Goal: Information Seeking & Learning: Stay updated

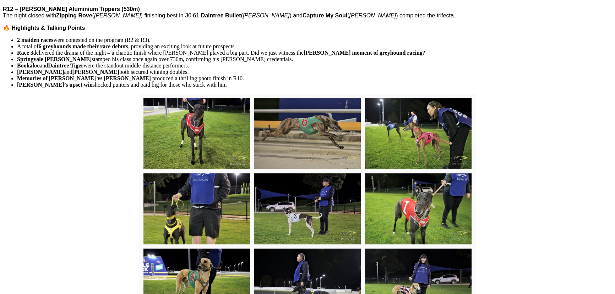
scroll to position [581, 0]
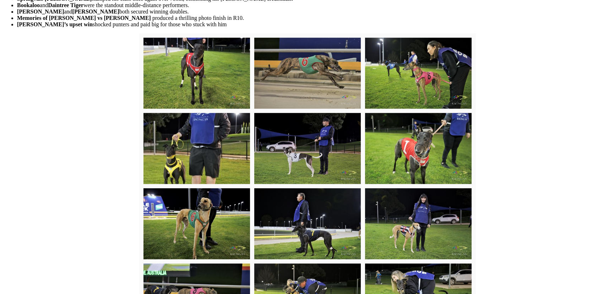
click at [435, 109] on img at bounding box center [418, 73] width 107 height 71
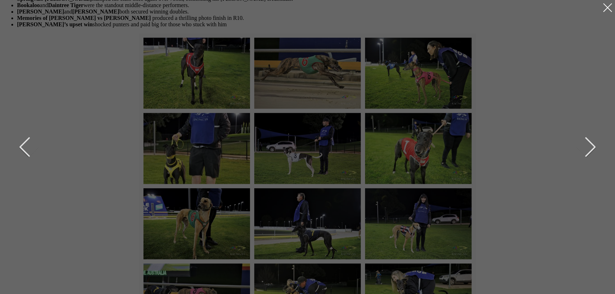
click at [611, 10] on div at bounding box center [607, 7] width 11 height 11
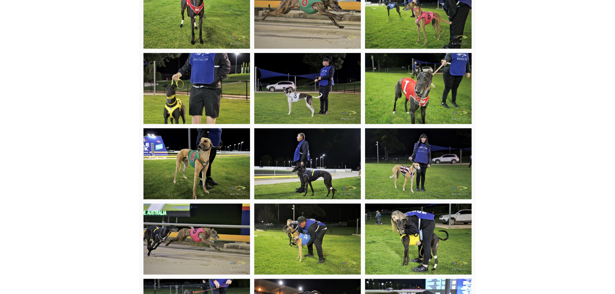
scroll to position [646, 0]
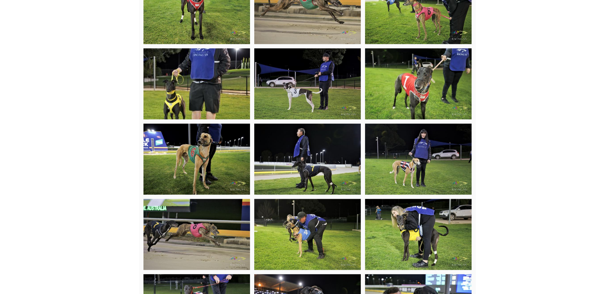
click at [437, 188] on img at bounding box center [418, 159] width 107 height 71
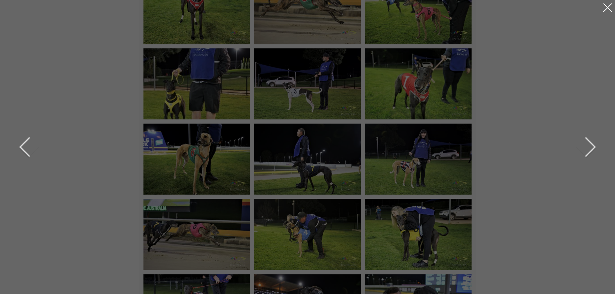
click at [609, 8] on div at bounding box center [607, 7] width 11 height 11
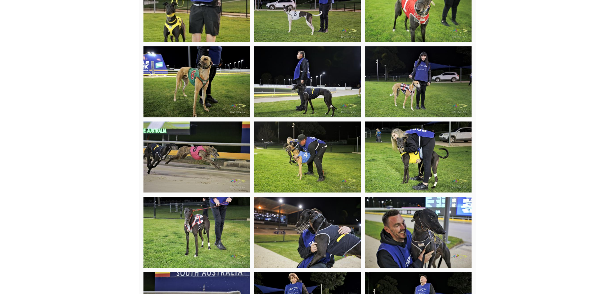
scroll to position [774, 0]
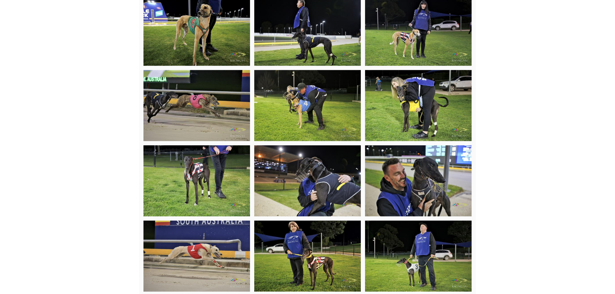
click at [423, 126] on img at bounding box center [418, 105] width 107 height 71
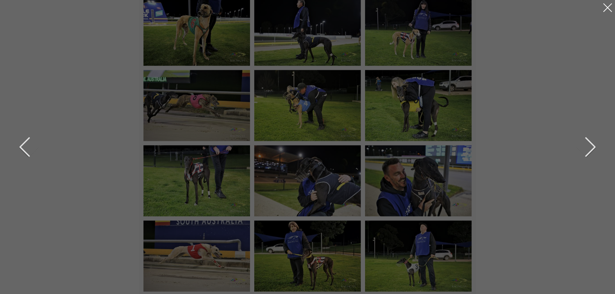
click at [610, 6] on div at bounding box center [607, 7] width 11 height 11
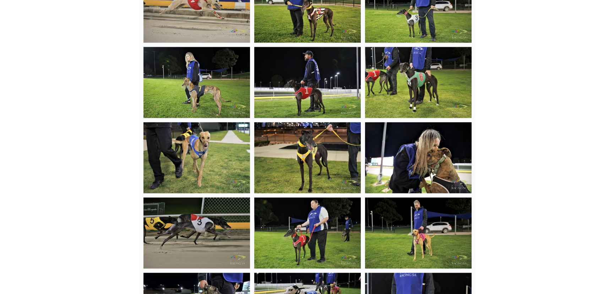
scroll to position [1033, 0]
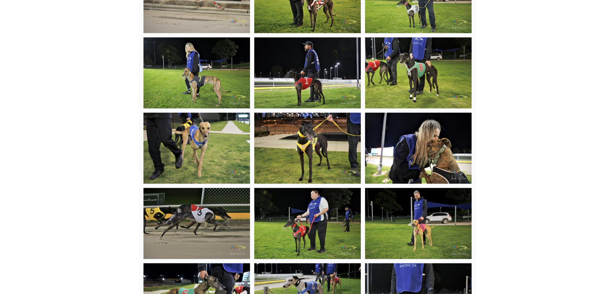
click at [206, 108] on img at bounding box center [196, 72] width 107 height 71
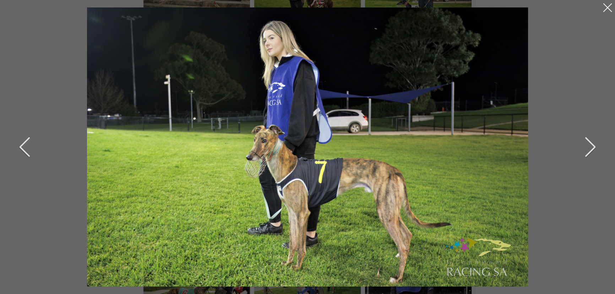
click at [607, 8] on div at bounding box center [607, 7] width 11 height 11
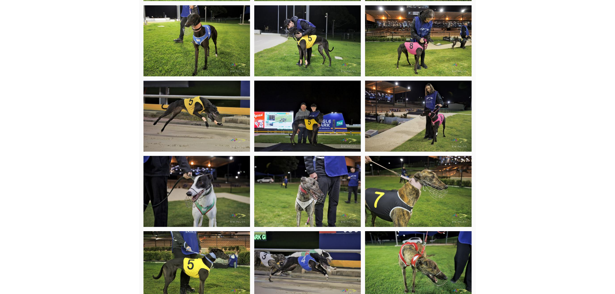
scroll to position [1517, 0]
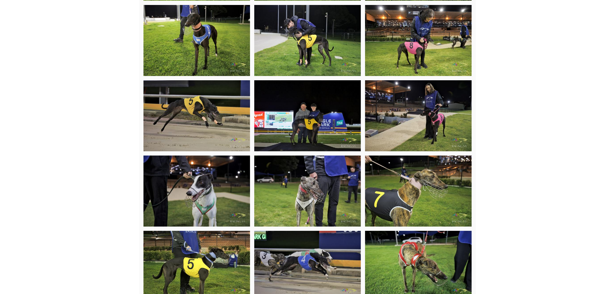
click at [435, 62] on img at bounding box center [418, 40] width 107 height 71
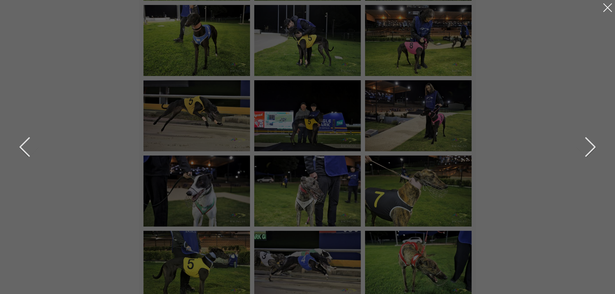
click at [607, 10] on div at bounding box center [607, 7] width 11 height 11
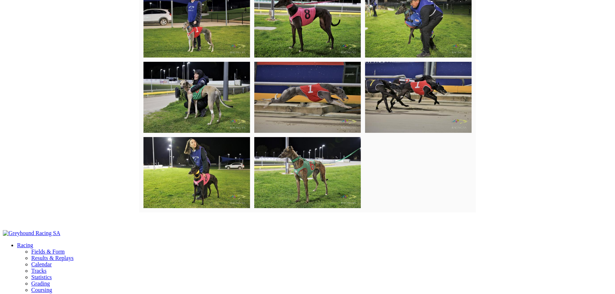
scroll to position [2292, 0]
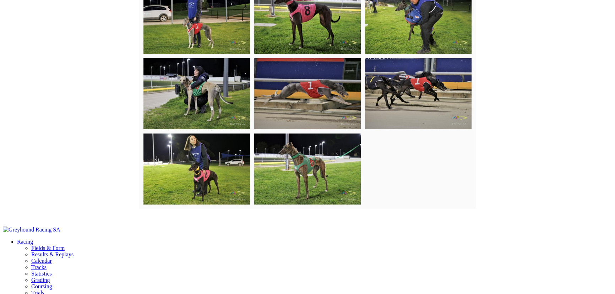
click at [184, 186] on img at bounding box center [196, 169] width 107 height 71
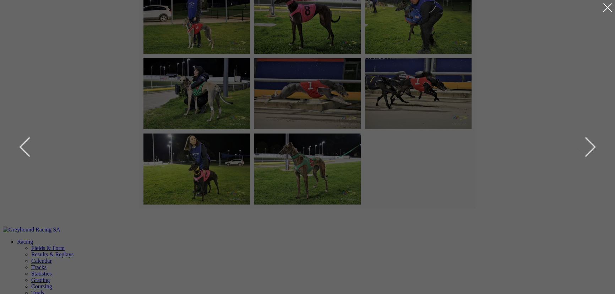
click at [607, 12] on div at bounding box center [607, 7] width 11 height 11
